Goal: Find specific fact: Find specific fact

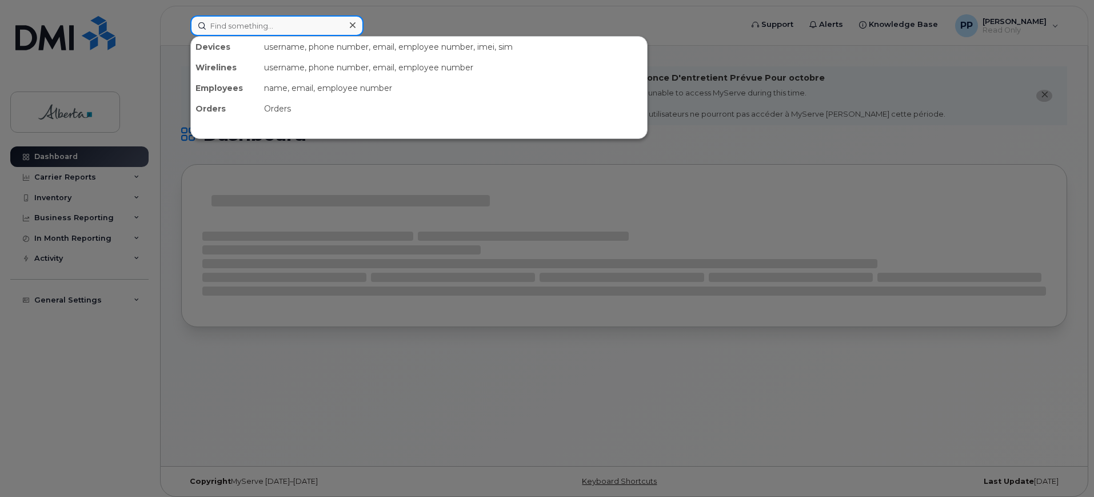
click at [263, 25] on input at bounding box center [276, 25] width 173 height 21
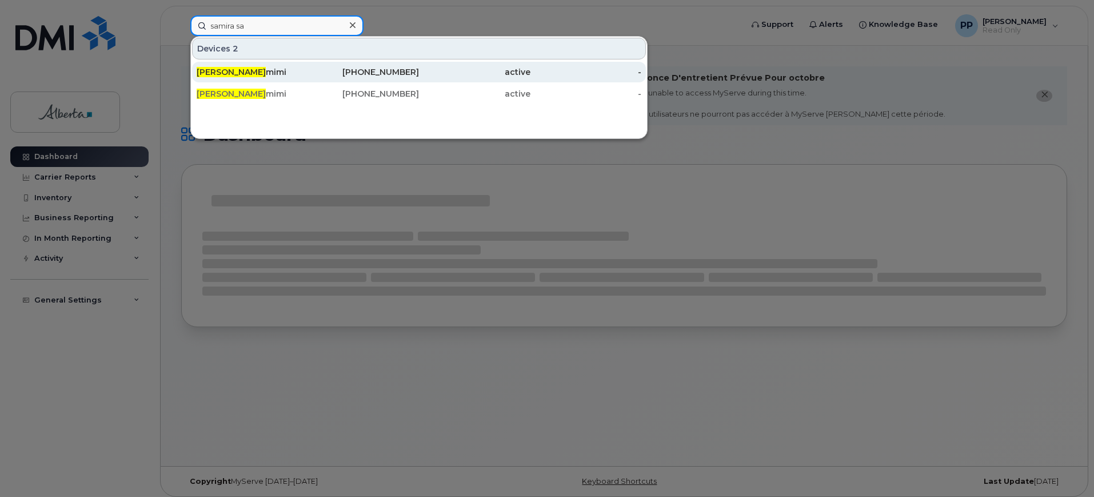
type input "samira sa"
click at [287, 73] on div "Samira Sa mimi" at bounding box center [252, 71] width 111 height 11
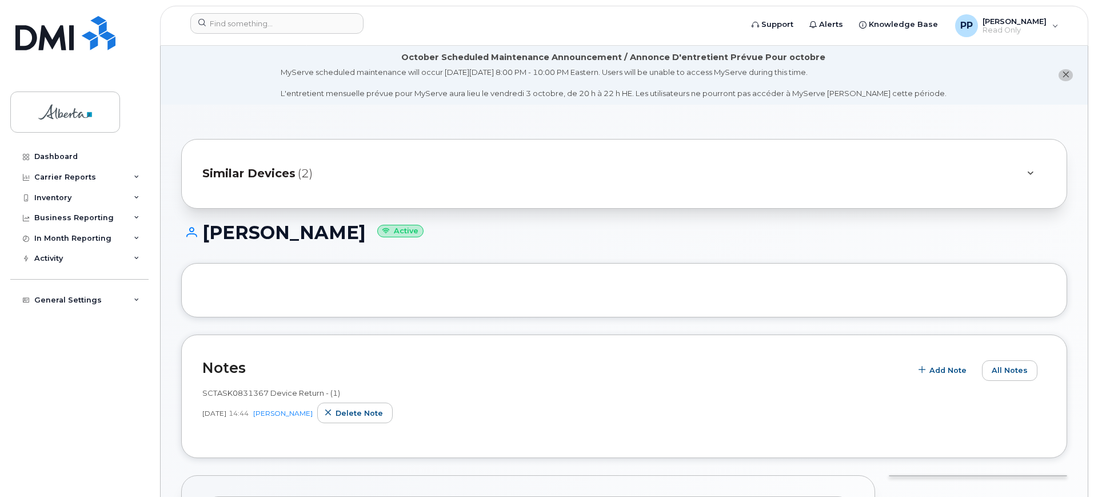
click at [270, 169] on span "Similar Devices" at bounding box center [248, 173] width 93 height 17
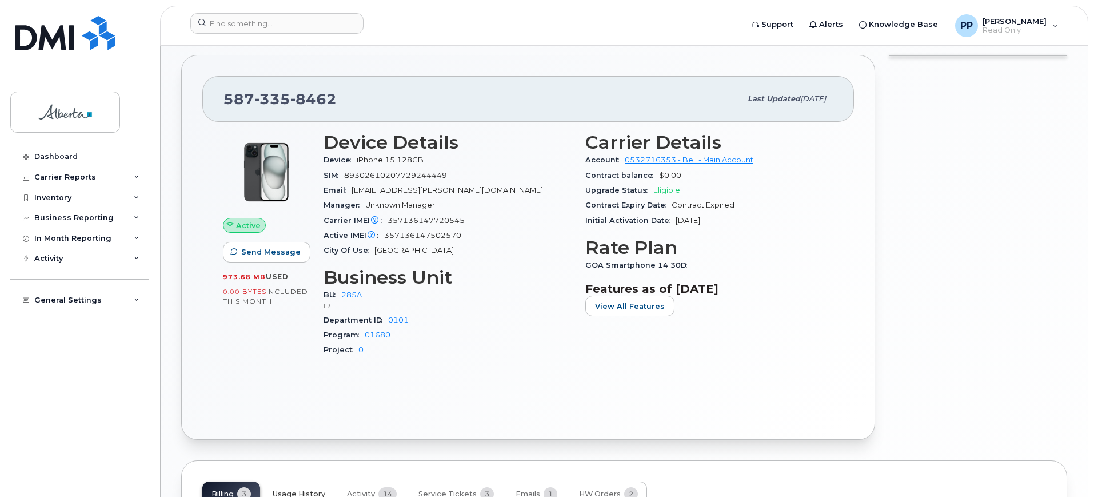
scroll to position [500, 0]
drag, startPoint x: 356, startPoint y: 159, endPoint x: 433, endPoint y: 159, distance: 77.2
click at [433, 159] on div "Device iPhone 15 128GB" at bounding box center [448, 161] width 248 height 15
click at [507, 212] on div "Manager Unknown Manager" at bounding box center [448, 206] width 248 height 15
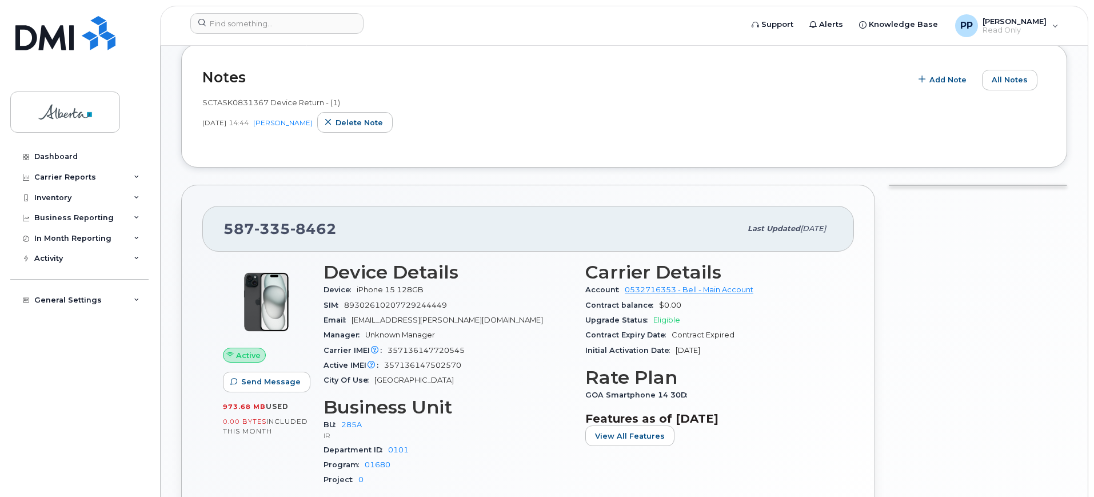
scroll to position [71, 0]
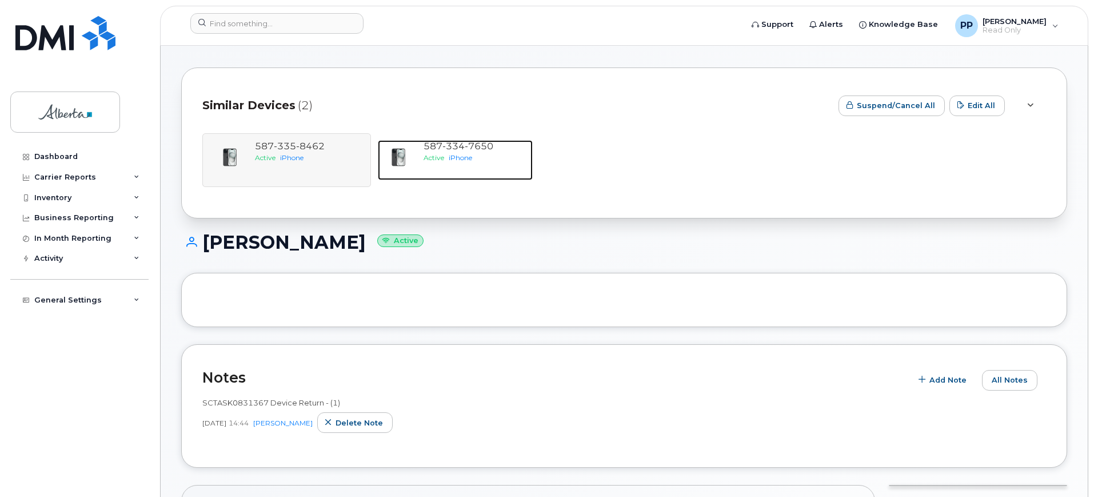
drag, startPoint x: 443, startPoint y: 165, endPoint x: 361, endPoint y: 273, distance: 135.2
click at [443, 165] on div "587 334 7650 Active iPhone" at bounding box center [476, 160] width 114 height 40
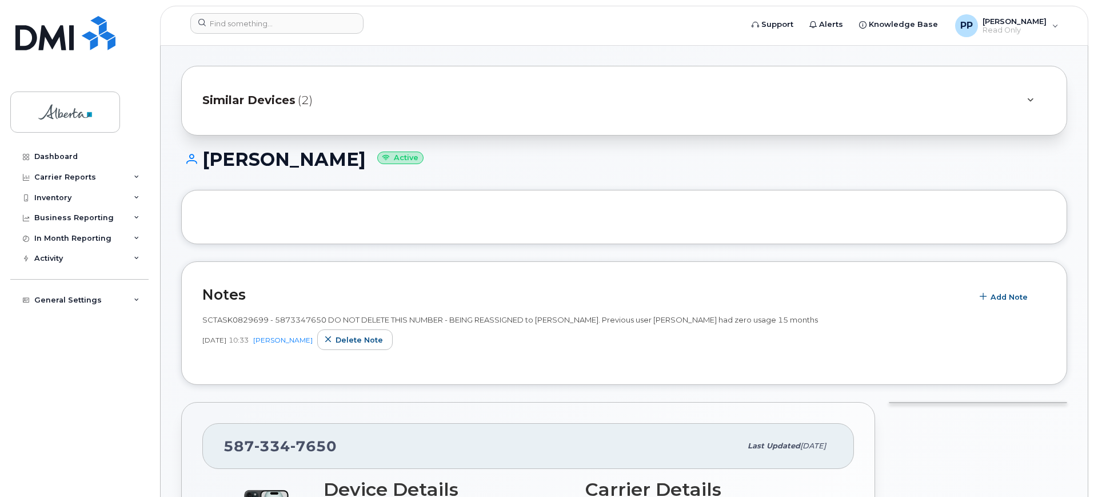
scroll to position [71, 0]
click at [285, 95] on span "Similar Devices" at bounding box center [248, 102] width 93 height 17
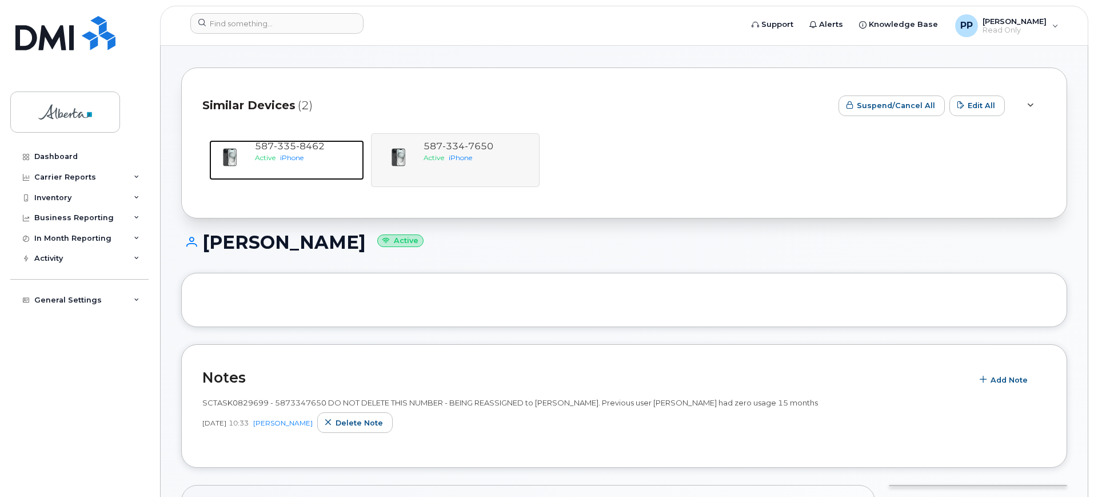
drag, startPoint x: 302, startPoint y: 162, endPoint x: 26, endPoint y: 281, distance: 301.4
click at [302, 162] on div "Active iPhone" at bounding box center [307, 158] width 105 height 10
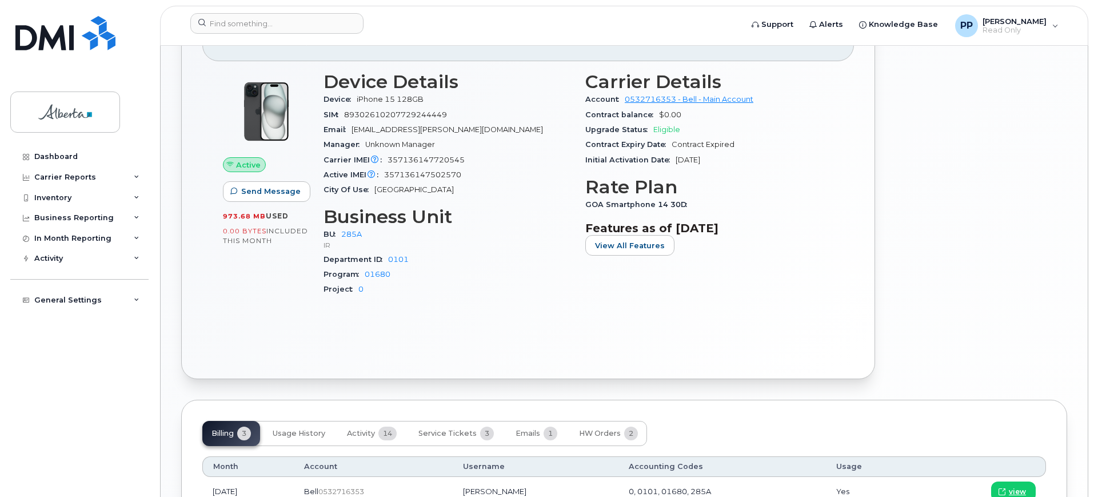
scroll to position [496, 0]
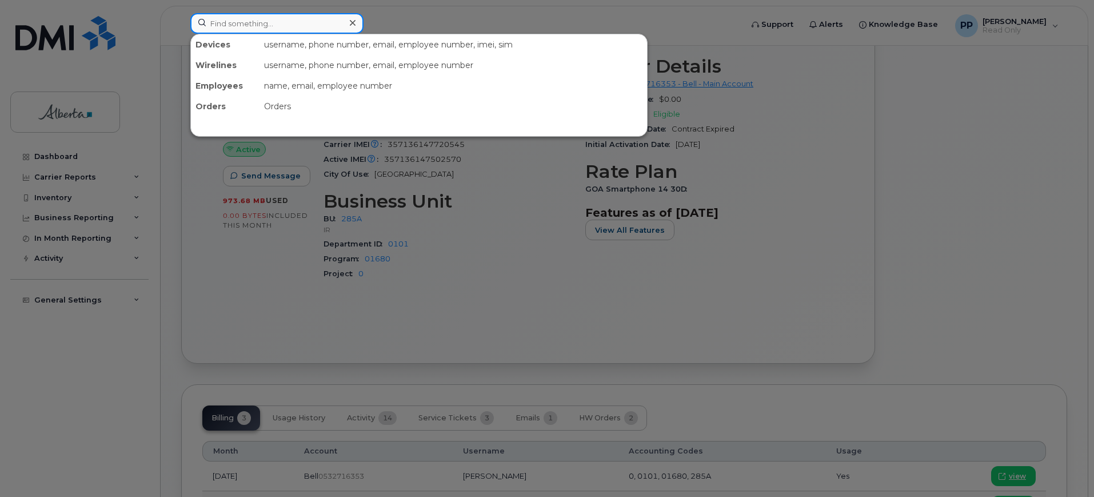
click at [262, 27] on input at bounding box center [276, 23] width 173 height 21
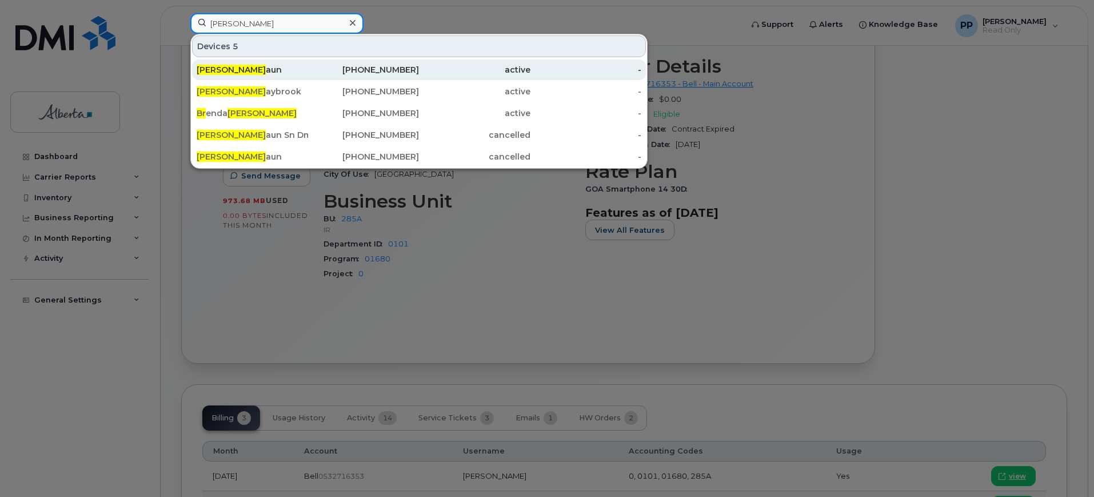
type input "riley br"
click at [296, 63] on div "Riley Br aun" at bounding box center [252, 69] width 111 height 21
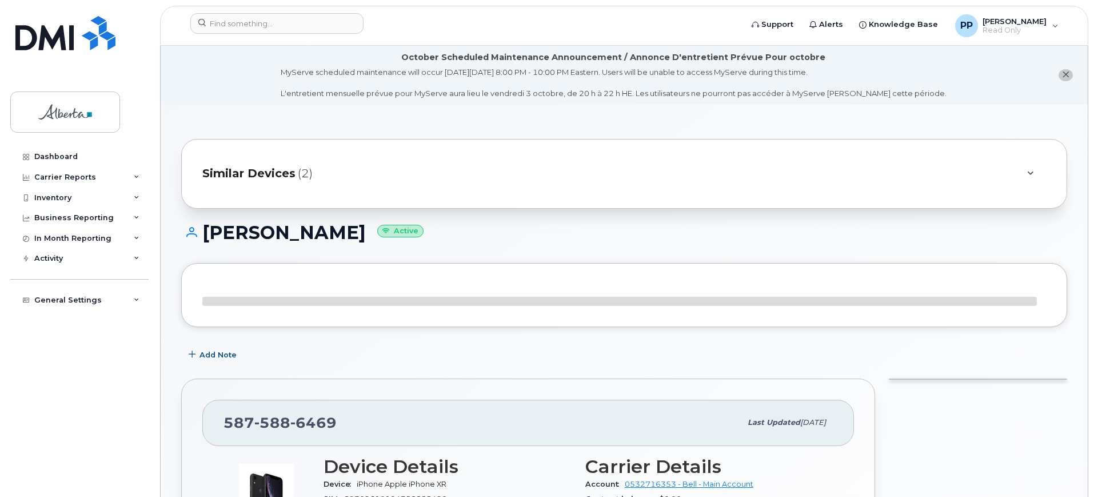
click at [281, 176] on span "Similar Devices" at bounding box center [248, 173] width 93 height 17
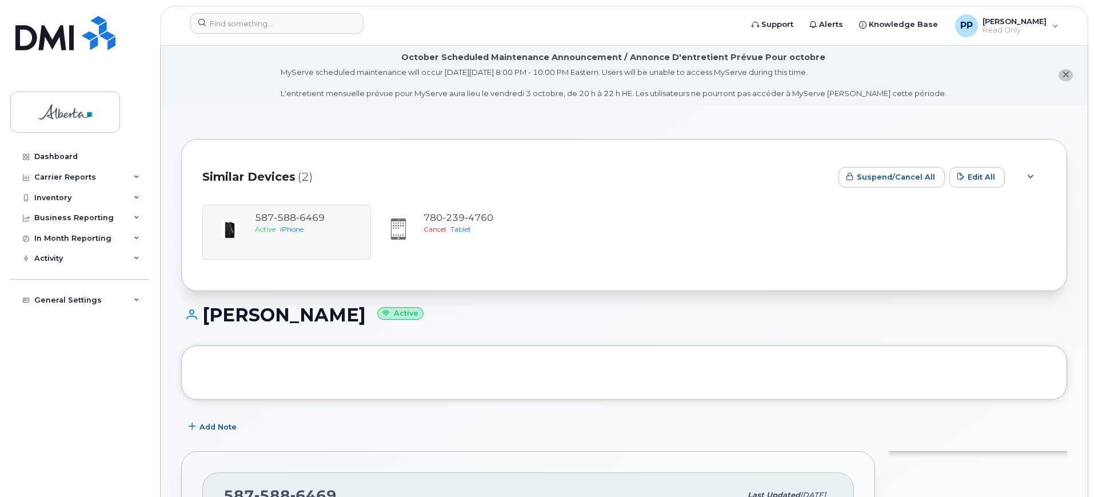
click at [313, 232] on div "[PHONE_NUMBER] Active iPhone [PHONE_NUMBER] Cancel Tablet" at bounding box center [624, 232] width 844 height 55
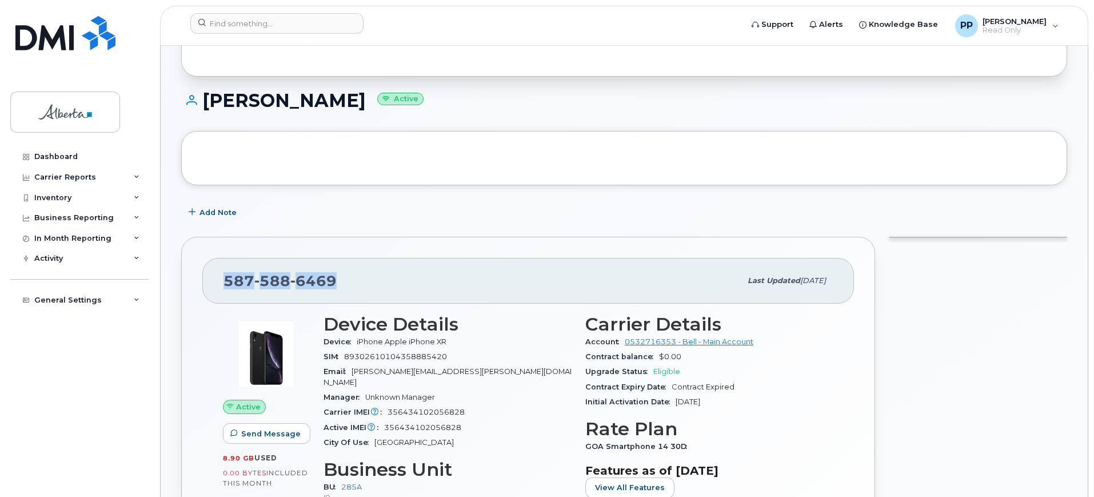
drag, startPoint x: 343, startPoint y: 276, endPoint x: 201, endPoint y: 276, distance: 141.8
click at [177, 276] on div "[PHONE_NUMBER] Last updated [DATE] Active Send Message 8.90 GB  used 0.00 Bytes…" at bounding box center [528, 434] width 708 height 409
copy span "[PHONE_NUMBER]"
